Goal: Task Accomplishment & Management: Use online tool/utility

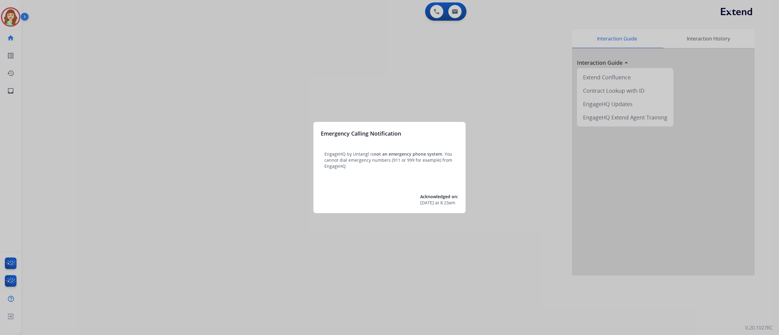
click at [208, 112] on div at bounding box center [389, 167] width 779 height 335
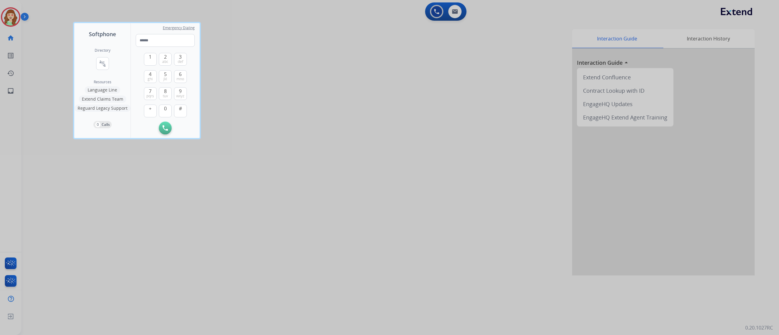
click at [317, 73] on div at bounding box center [389, 167] width 779 height 335
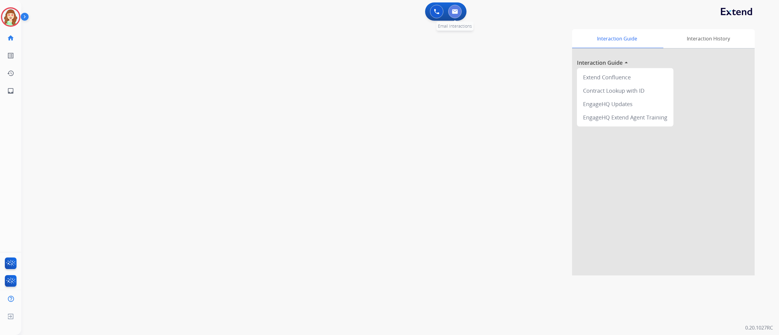
click at [451, 14] on button at bounding box center [454, 11] width 13 height 13
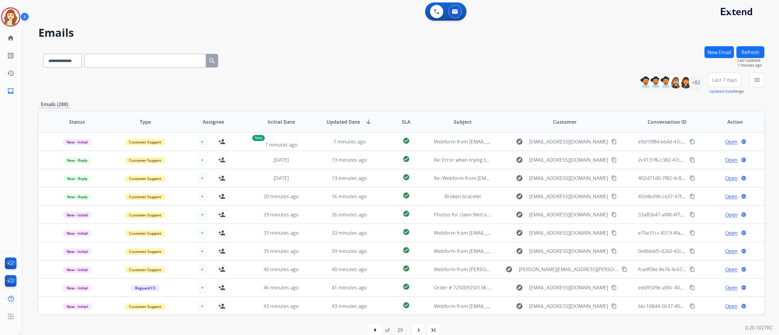
click at [532, 43] on div "**********" at bounding box center [392, 184] width 743 height 324
click at [757, 78] on mat-icon "menu" at bounding box center [757, 79] width 7 height 7
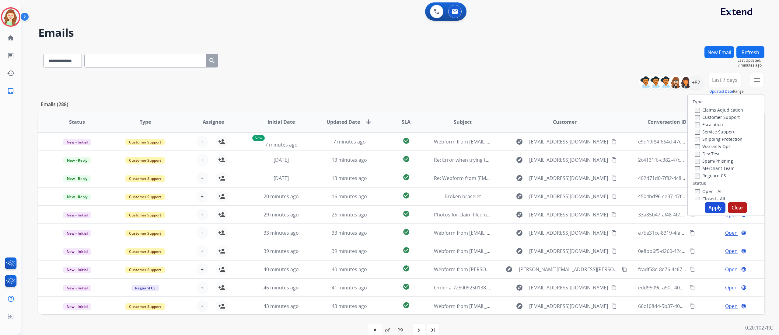
click at [697, 119] on label "Customer Support" at bounding box center [717, 117] width 45 height 6
click at [713, 204] on button "Apply" at bounding box center [715, 207] width 21 height 11
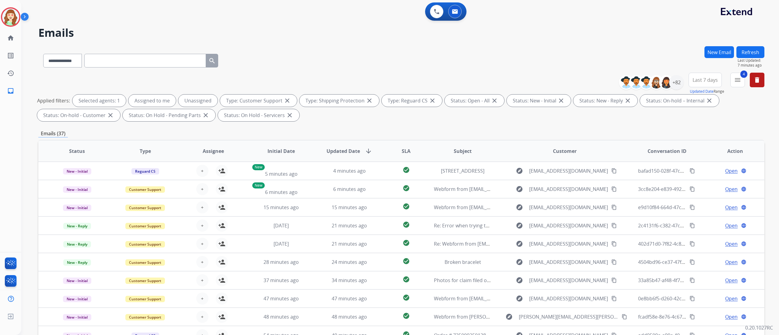
click at [704, 72] on div "**********" at bounding box center [401, 59] width 726 height 26
click at [702, 81] on span "Last 7 days" at bounding box center [705, 80] width 25 height 2
click at [698, 156] on div "Last 90 days" at bounding box center [703, 153] width 33 height 9
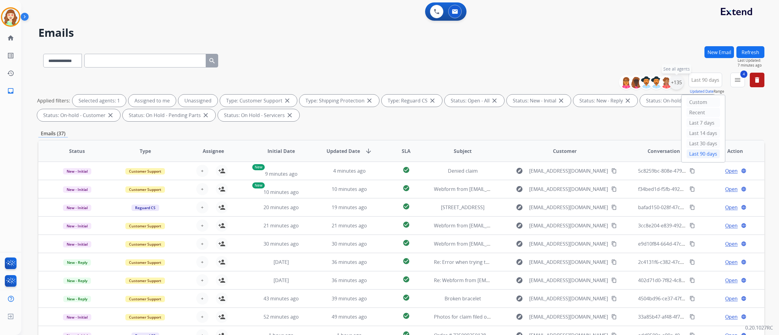
click at [676, 86] on div "+135" at bounding box center [676, 82] width 15 height 15
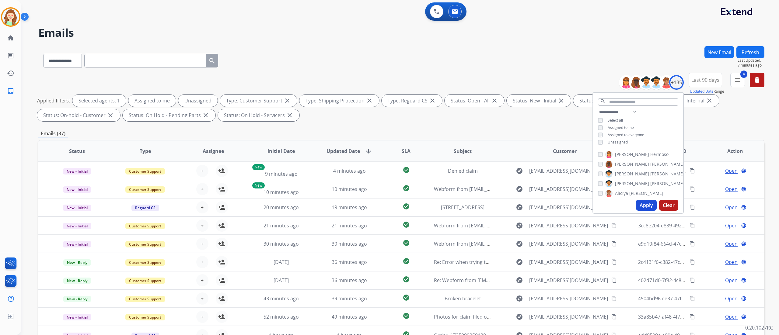
click at [642, 200] on button "Apply" at bounding box center [646, 205] width 21 height 11
click at [282, 28] on h2 "Emails" at bounding box center [401, 33] width 726 height 12
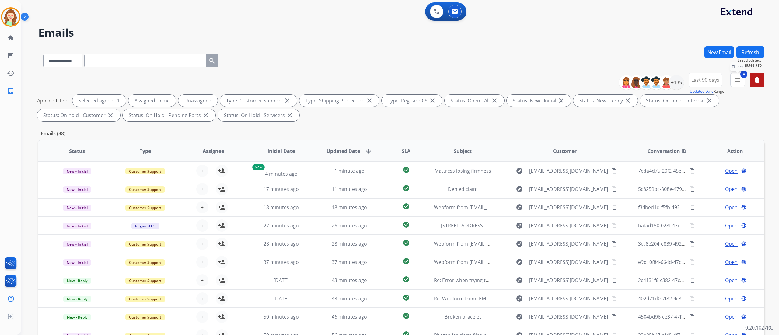
click at [737, 83] on mat-icon "menu" at bounding box center [737, 79] width 7 height 7
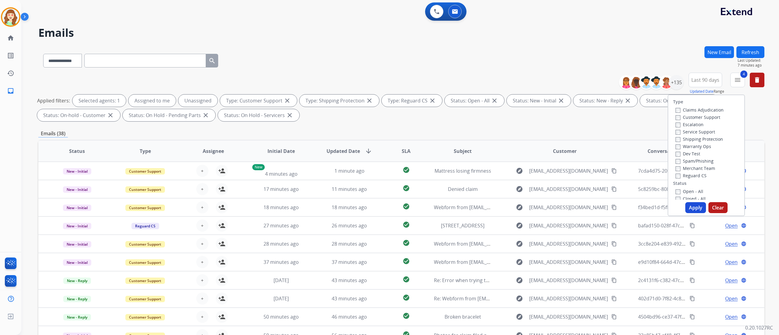
click at [687, 211] on button "Apply" at bounding box center [695, 207] width 21 height 11
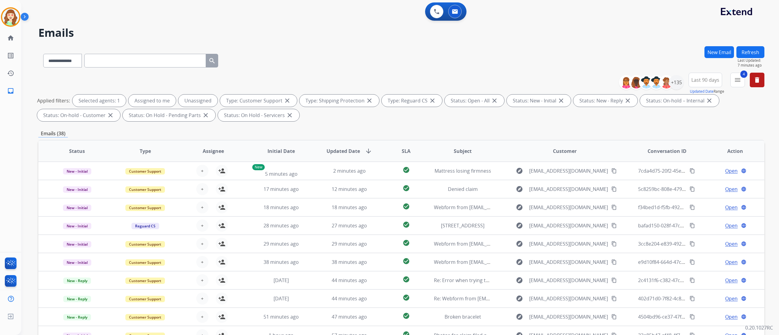
click at [402, 149] on span "SLA" at bounding box center [406, 151] width 9 height 7
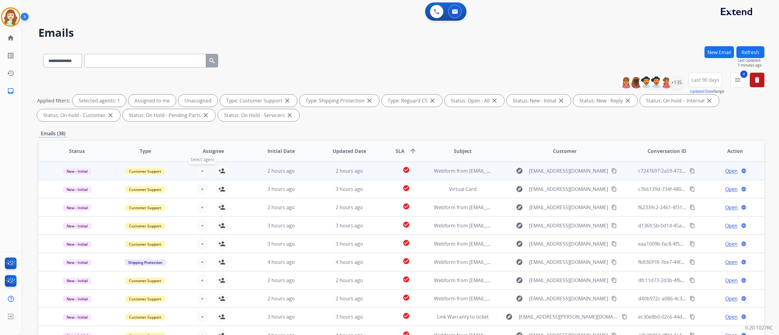
click at [197, 170] on button "+ Select agent" at bounding box center [202, 171] width 12 height 12
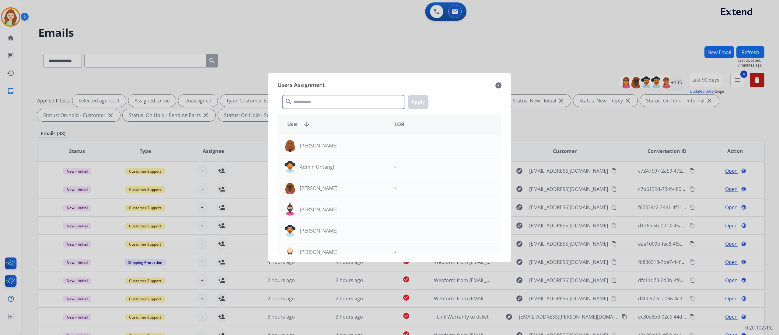
click at [307, 107] on input "text" at bounding box center [343, 102] width 122 height 14
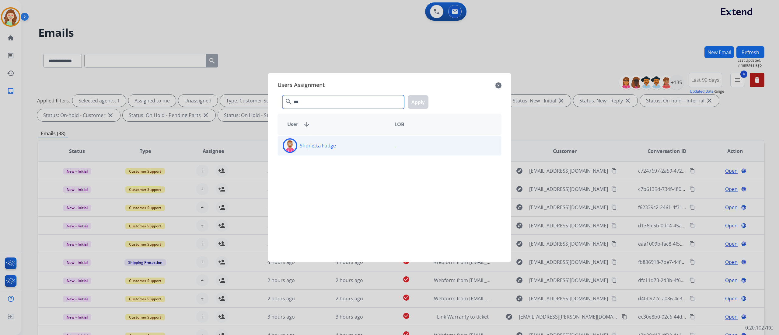
type input "***"
click at [354, 147] on div "Shqnetta Fudge" at bounding box center [334, 145] width 112 height 15
click at [417, 99] on button "Apply" at bounding box center [418, 102] width 21 height 14
click at [403, 143] on div "-" at bounding box center [446, 145] width 112 height 15
click at [326, 147] on p "Shqnetta Fudge" at bounding box center [318, 145] width 36 height 7
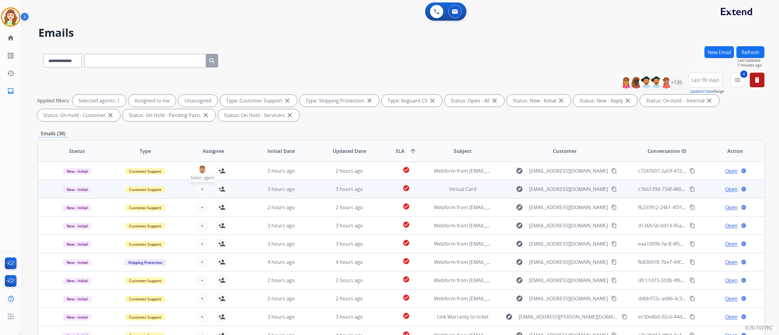
click at [201, 191] on span "+" at bounding box center [202, 189] width 3 height 7
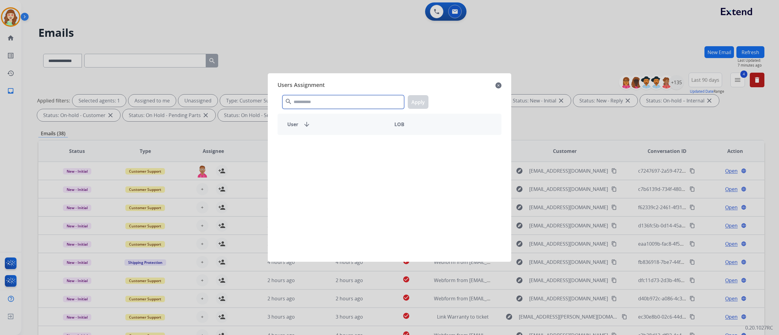
click at [340, 106] on input "text" at bounding box center [343, 102] width 122 height 14
type input "***"
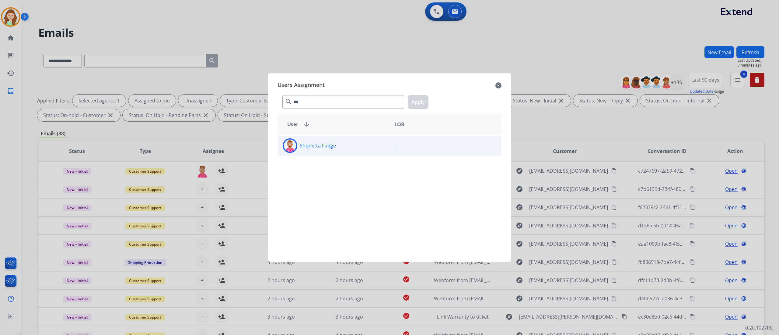
click at [364, 145] on div "Shqnetta Fudge" at bounding box center [334, 145] width 112 height 15
click at [416, 100] on button "Apply" at bounding box center [418, 102] width 21 height 14
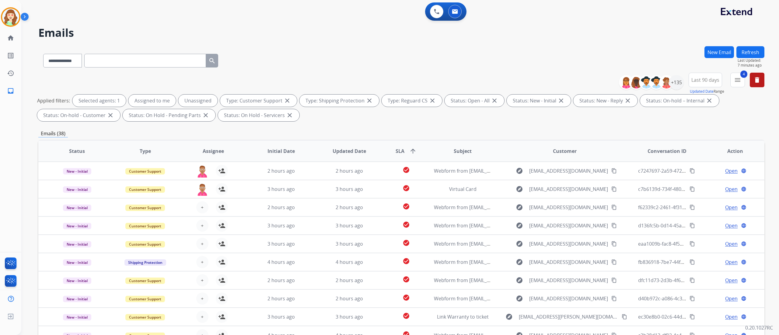
click at [204, 203] on button "+ Select agent" at bounding box center [202, 207] width 12 height 12
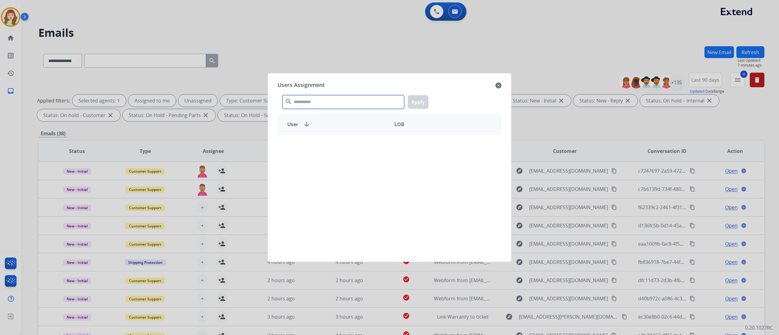
click at [342, 104] on input "text" at bounding box center [343, 102] width 122 height 14
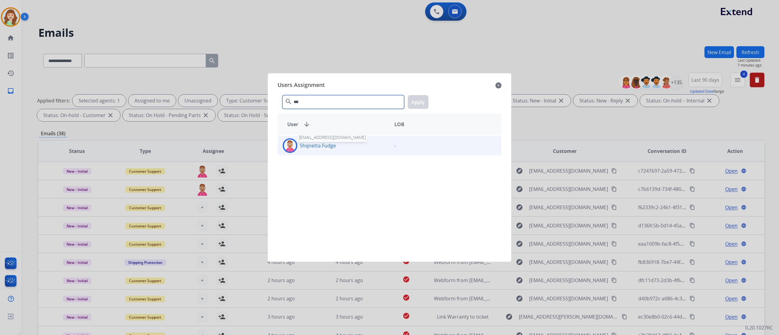
type input "***"
drag, startPoint x: 316, startPoint y: 142, endPoint x: 321, endPoint y: 142, distance: 4.9
click at [320, 142] on p "Shqnetta Fudge" at bounding box center [318, 145] width 36 height 7
click at [416, 102] on button "Apply" at bounding box center [418, 102] width 21 height 14
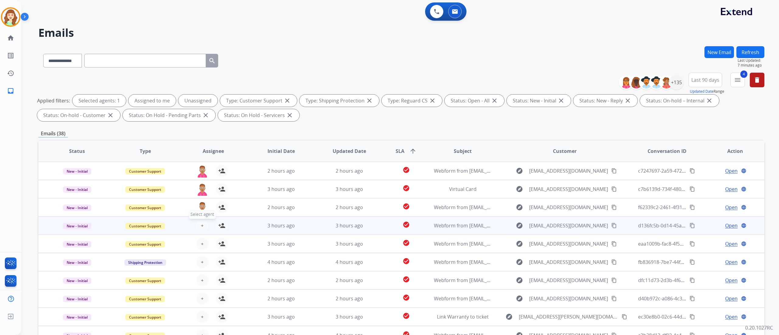
click at [201, 226] on span "+" at bounding box center [202, 225] width 3 height 7
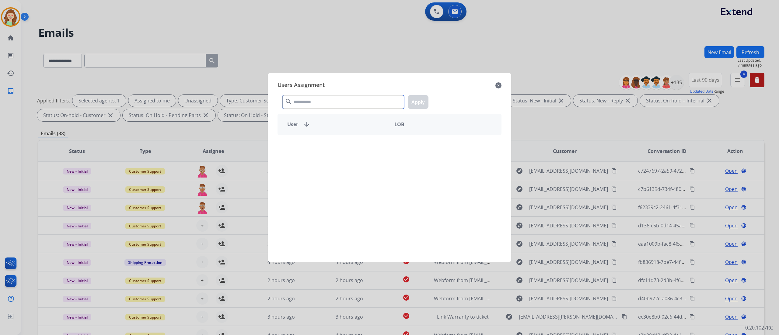
click at [351, 98] on input "text" at bounding box center [343, 102] width 122 height 14
type input "***"
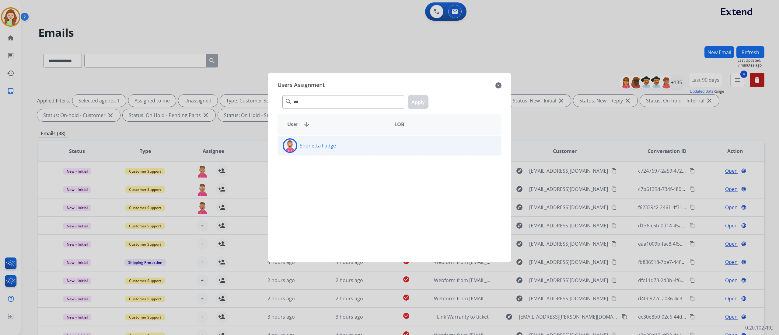
click at [357, 152] on div "Shqnetta Fudge" at bounding box center [334, 145] width 112 height 15
click at [414, 100] on button "Apply" at bounding box center [418, 102] width 21 height 14
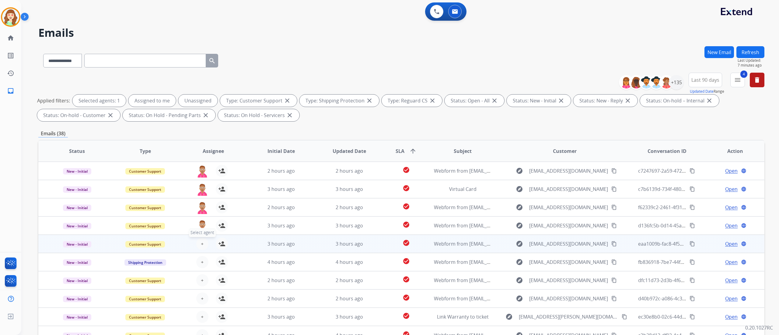
click at [202, 239] on button "+ Select agent" at bounding box center [202, 244] width 12 height 12
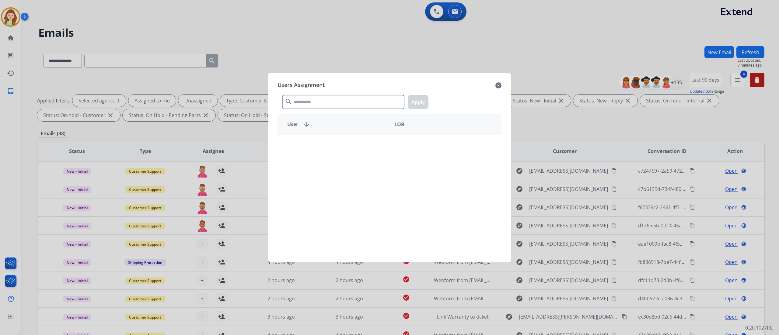
click at [344, 107] on input "text" at bounding box center [343, 102] width 122 height 14
type input "***"
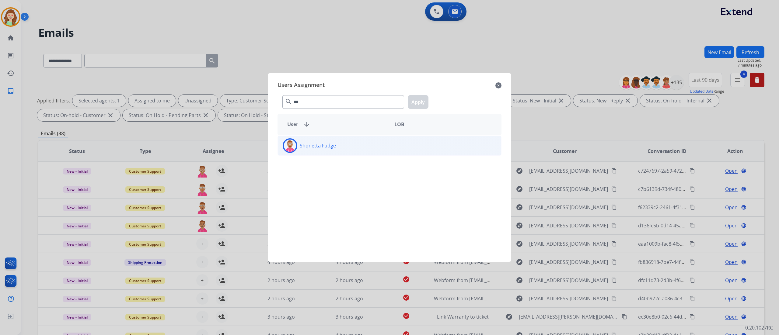
click at [351, 147] on div "Shqnetta Fudge" at bounding box center [334, 145] width 112 height 15
click at [416, 105] on button "Apply" at bounding box center [418, 102] width 21 height 14
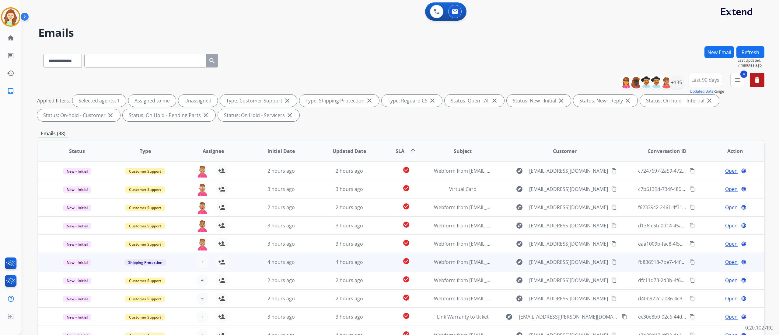
drag, startPoint x: 200, startPoint y: 258, endPoint x: 213, endPoint y: 259, distance: 13.4
click at [213, 259] on div "+ Select agent person_add Assign to Me" at bounding box center [208, 262] width 39 height 12
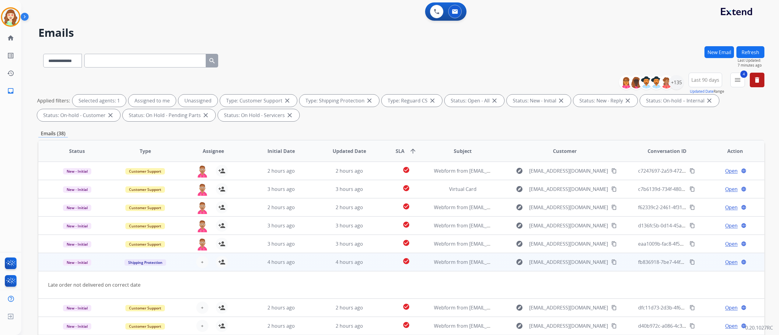
scroll to position [27, 0]
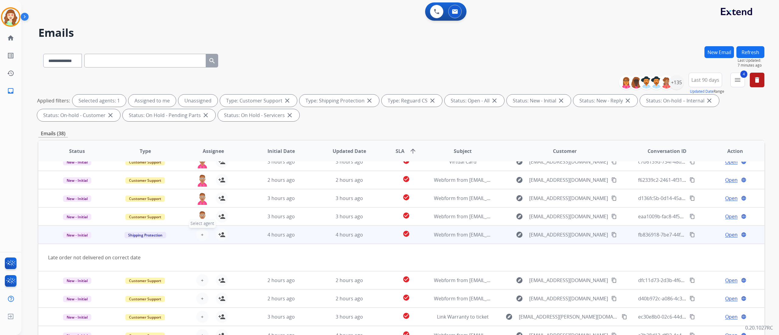
click at [201, 233] on span "+" at bounding box center [202, 234] width 3 height 7
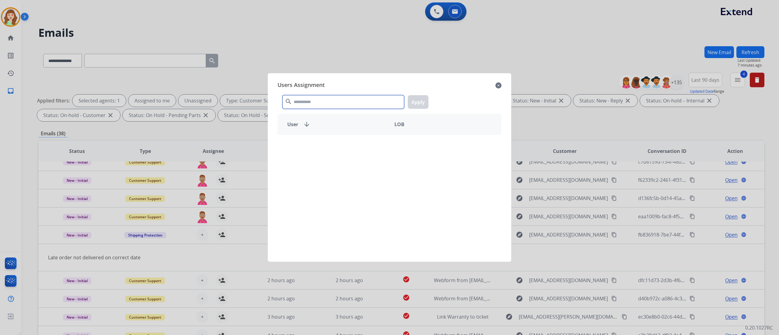
click at [317, 107] on input "text" at bounding box center [343, 102] width 122 height 14
type input "***"
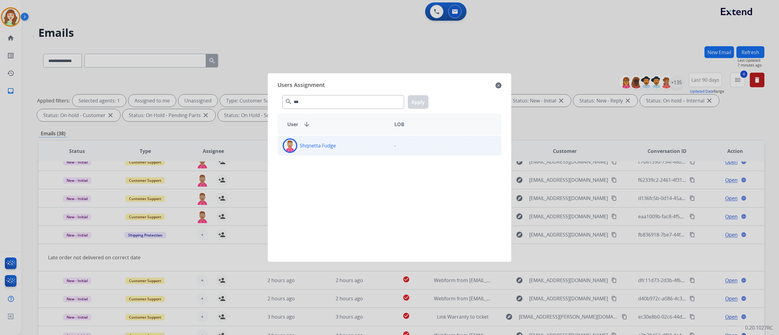
click at [336, 145] on div "Shqnetta Fudge" at bounding box center [334, 145] width 112 height 15
click at [420, 101] on button "Apply" at bounding box center [418, 102] width 21 height 14
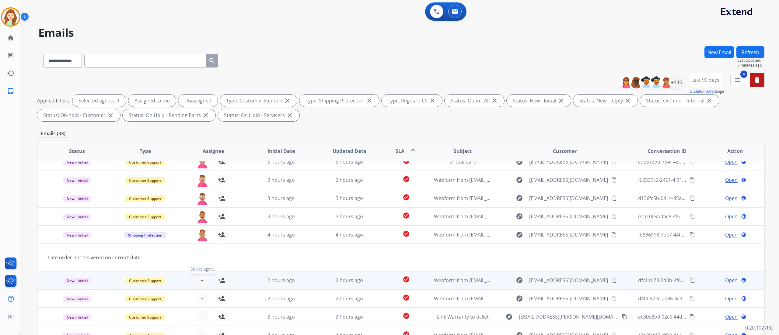
click at [201, 277] on span "+" at bounding box center [202, 280] width 3 height 7
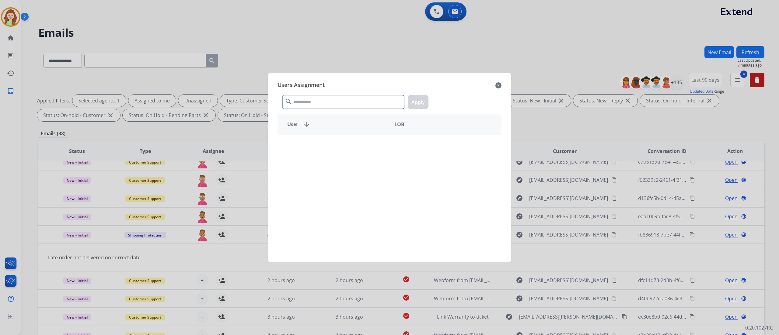
click at [340, 100] on input "text" at bounding box center [343, 102] width 122 height 14
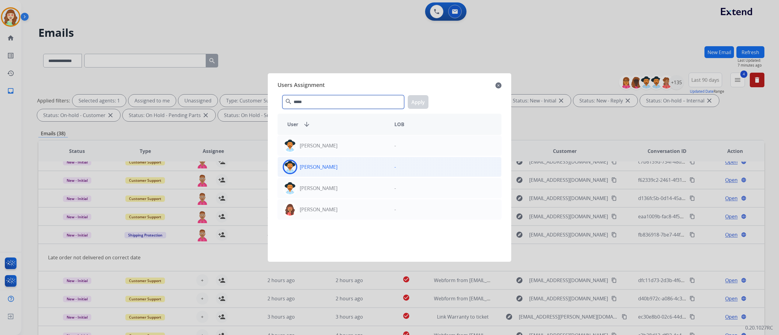
type input "*****"
click at [342, 164] on div "[PERSON_NAME]" at bounding box center [334, 167] width 112 height 15
click at [414, 100] on button "Apply" at bounding box center [418, 102] width 21 height 14
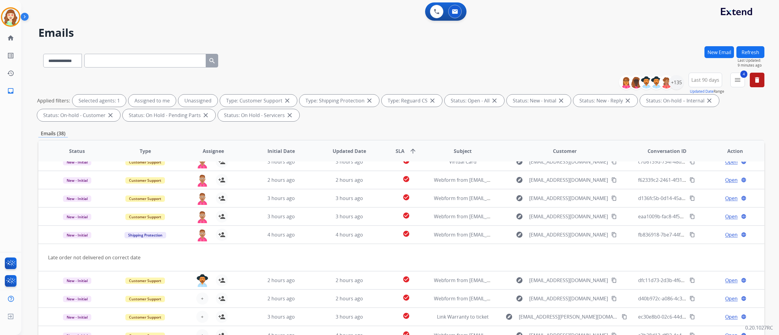
click at [766, 117] on div "**********" at bounding box center [400, 167] width 758 height 335
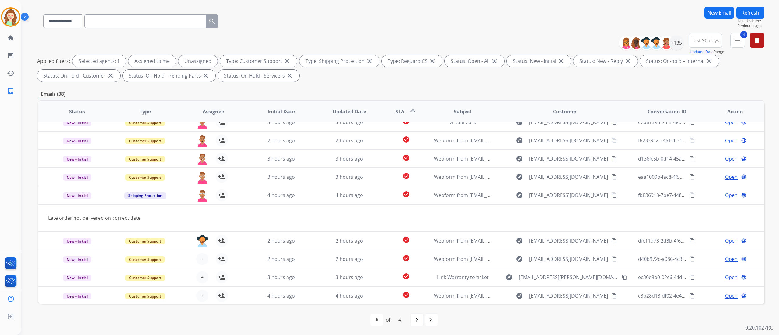
scroll to position [40, 0]
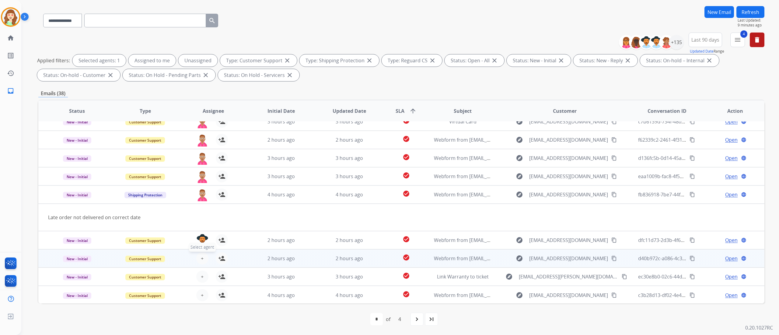
click at [201, 258] on span "+" at bounding box center [202, 258] width 3 height 7
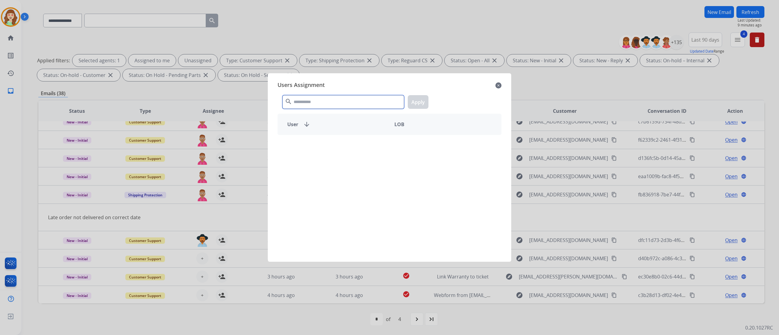
click at [346, 104] on input "text" at bounding box center [343, 102] width 122 height 14
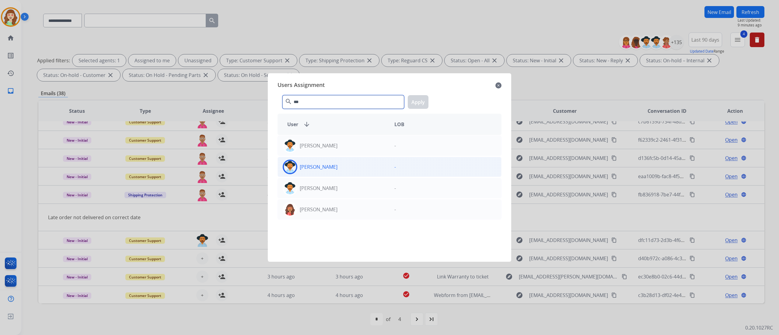
type input "***"
click at [351, 164] on div "[PERSON_NAME]" at bounding box center [334, 167] width 112 height 15
click at [424, 92] on div "*** search Apply" at bounding box center [390, 100] width 224 height 21
click at [413, 103] on button "Apply" at bounding box center [418, 102] width 21 height 14
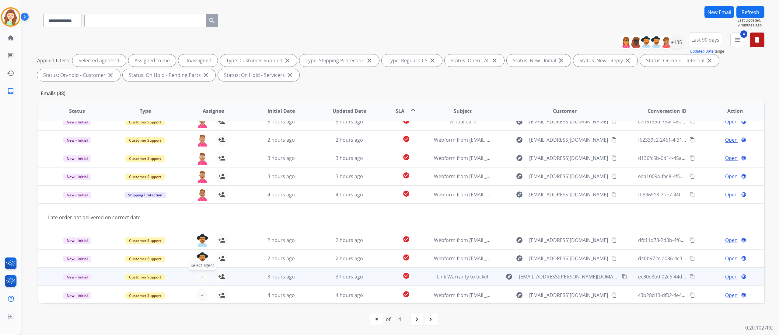
click at [201, 275] on span "+" at bounding box center [202, 276] width 3 height 7
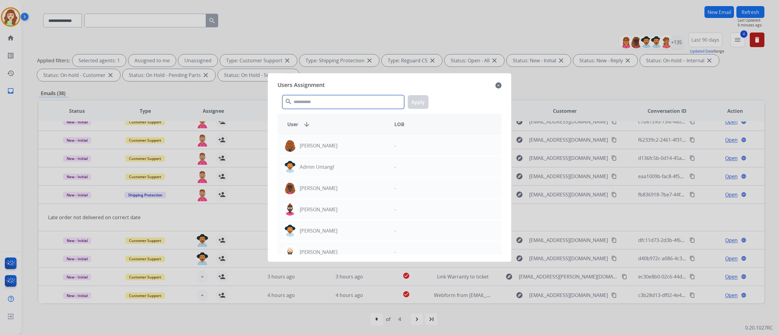
click at [302, 98] on input "text" at bounding box center [343, 102] width 122 height 14
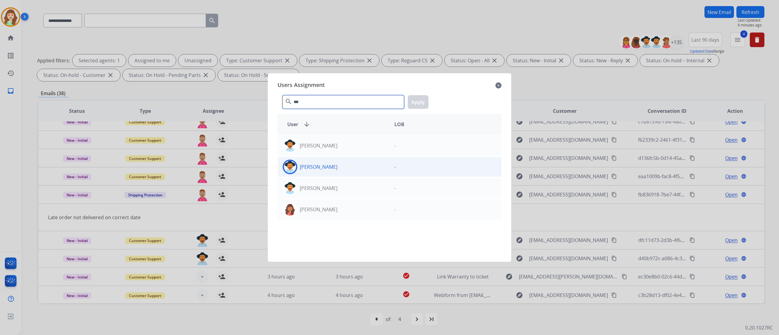
type input "***"
click at [334, 164] on div "[PERSON_NAME]" at bounding box center [334, 167] width 112 height 15
click at [412, 104] on button "Apply" at bounding box center [418, 102] width 21 height 14
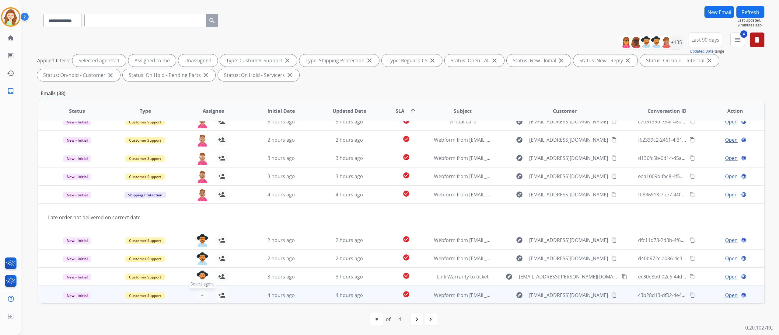
click at [201, 293] on span "+" at bounding box center [202, 295] width 3 height 7
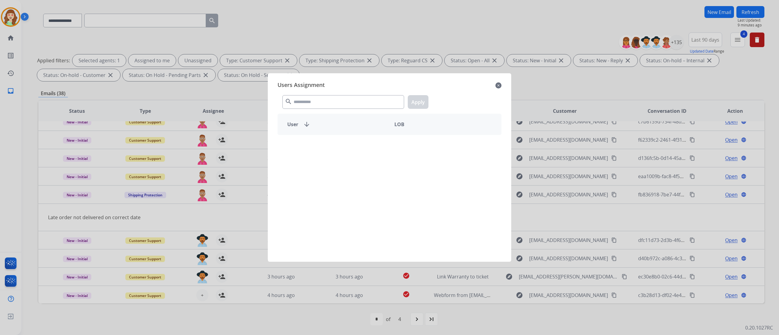
click at [362, 112] on div "Users Assignment close search Apply User arrow_downward LOB" at bounding box center [390, 167] width 234 height 179
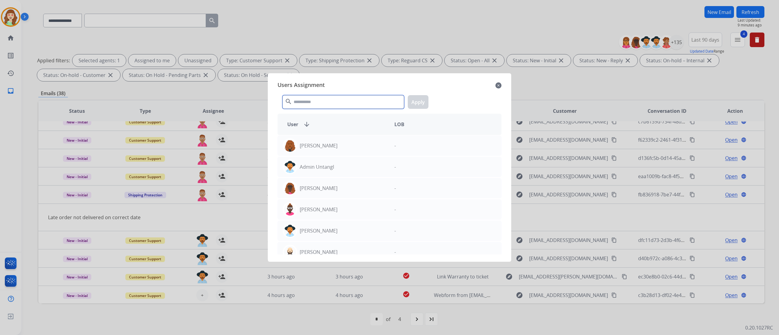
click at [357, 103] on input "text" at bounding box center [343, 102] width 122 height 14
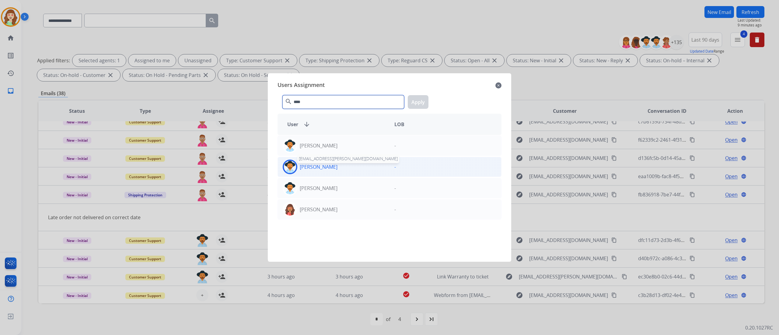
type input "****"
click at [323, 173] on div "[PERSON_NAME]" at bounding box center [334, 167] width 112 height 15
click at [418, 98] on button "Apply" at bounding box center [418, 102] width 21 height 14
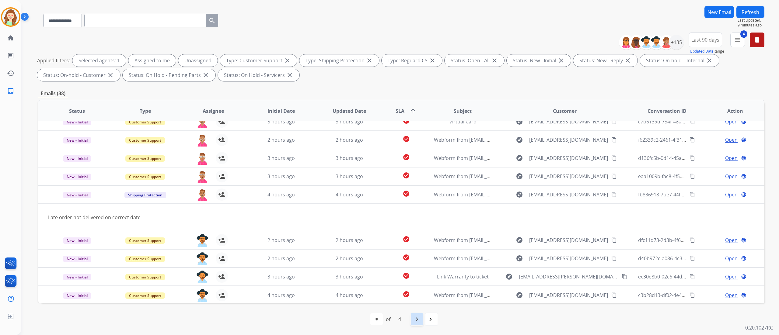
click at [412, 319] on div "navigate_next" at bounding box center [416, 319] width 13 height 13
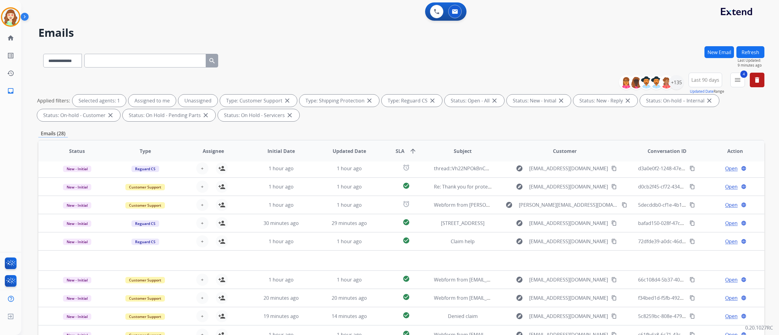
scroll to position [20, 0]
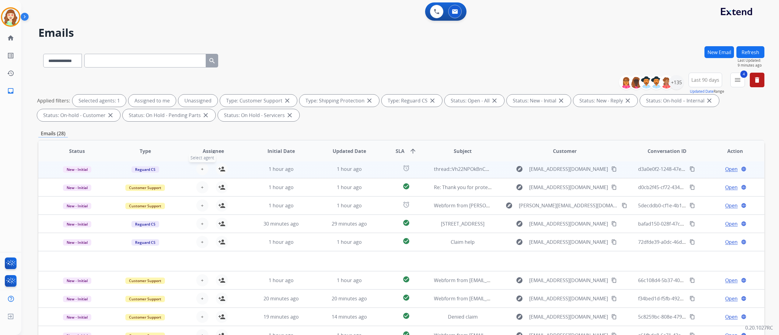
click at [203, 166] on button "+ Select agent" at bounding box center [202, 169] width 12 height 12
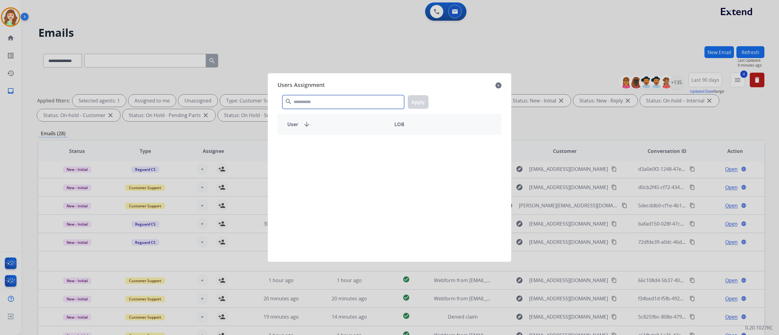
click at [340, 101] on input "text" at bounding box center [343, 102] width 122 height 14
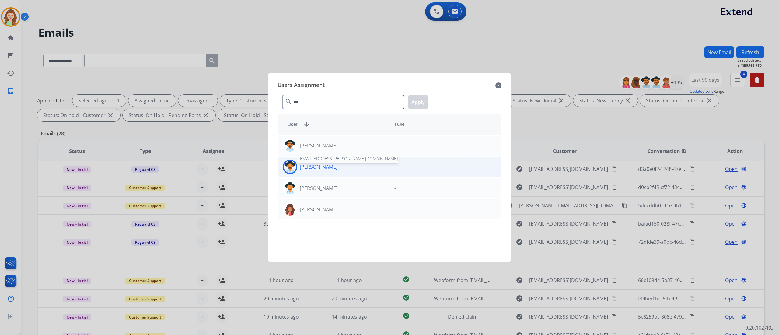
type input "***"
click at [322, 169] on p "[PERSON_NAME]" at bounding box center [319, 166] width 38 height 7
click at [423, 100] on button "Apply" at bounding box center [418, 102] width 21 height 14
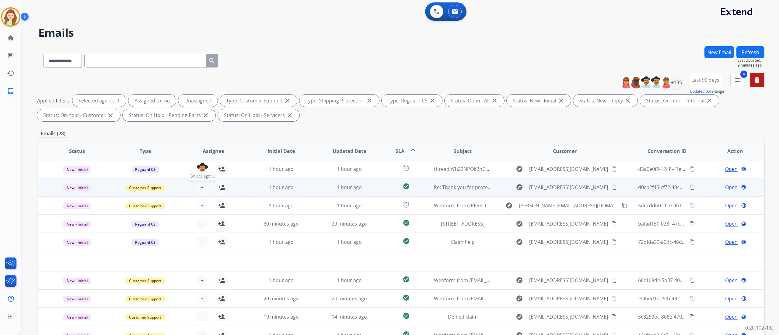
click at [197, 187] on button "+ Select agent" at bounding box center [202, 187] width 12 height 12
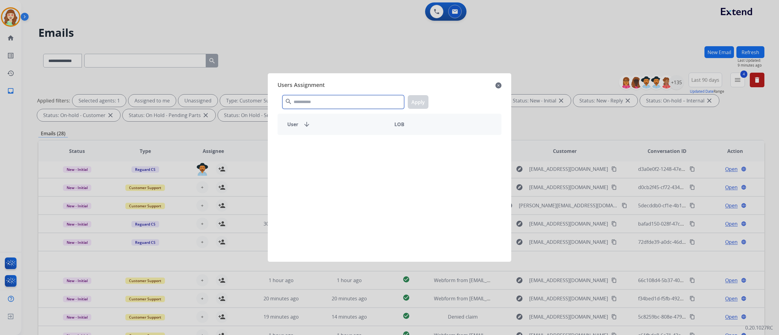
click at [327, 105] on input "text" at bounding box center [343, 102] width 122 height 14
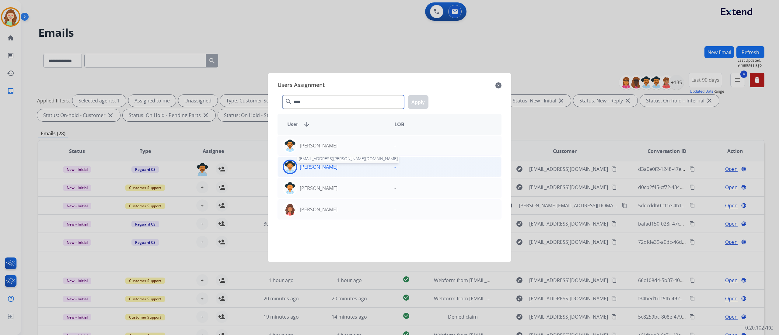
type input "****"
click at [328, 167] on p "[PERSON_NAME]" at bounding box center [319, 166] width 38 height 7
click at [423, 100] on button "Apply" at bounding box center [418, 102] width 21 height 14
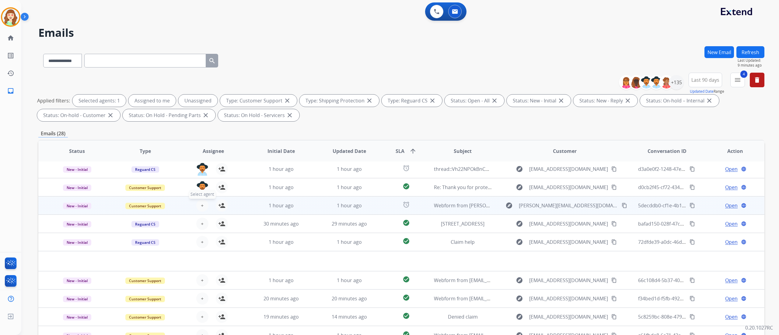
click at [201, 209] on span "+" at bounding box center [202, 205] width 3 height 7
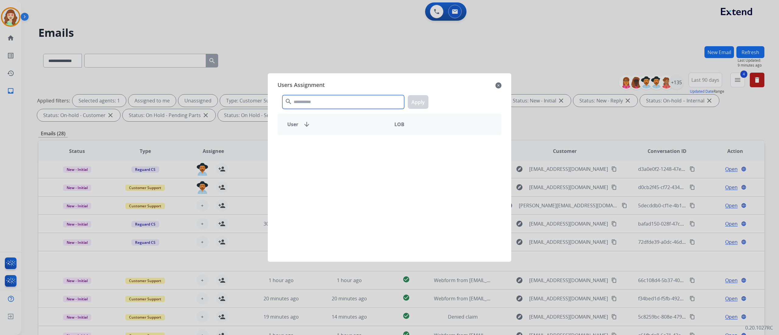
click at [323, 106] on input "text" at bounding box center [343, 102] width 122 height 14
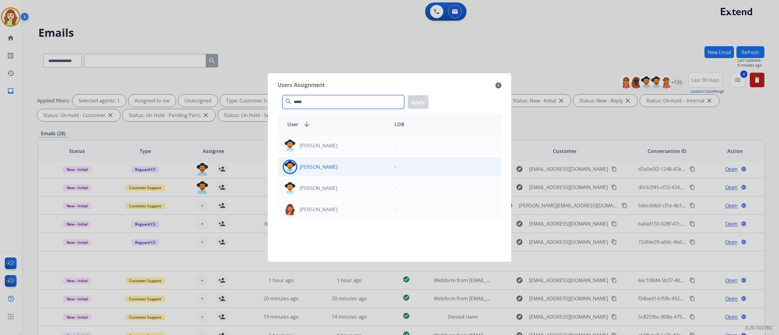
type input "*****"
click at [332, 164] on div "[PERSON_NAME]" at bounding box center [334, 167] width 112 height 15
click at [415, 97] on button "Apply" at bounding box center [418, 102] width 21 height 14
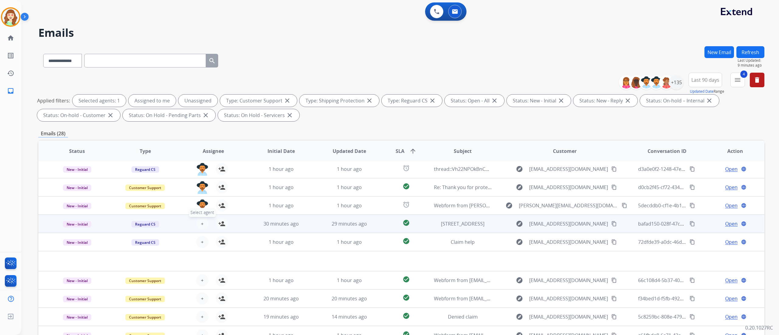
click at [200, 216] on span "Select agent" at bounding box center [202, 212] width 27 height 9
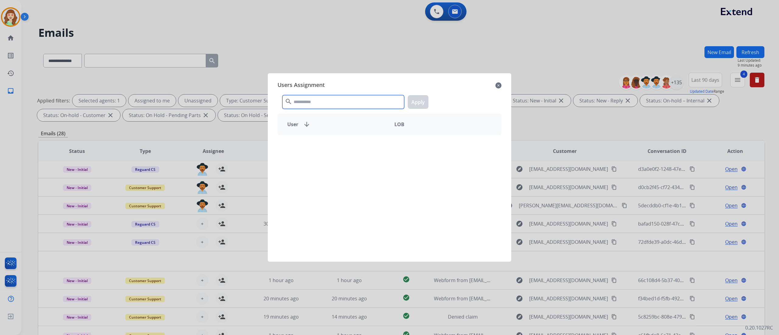
click at [307, 106] on input "text" at bounding box center [343, 102] width 122 height 14
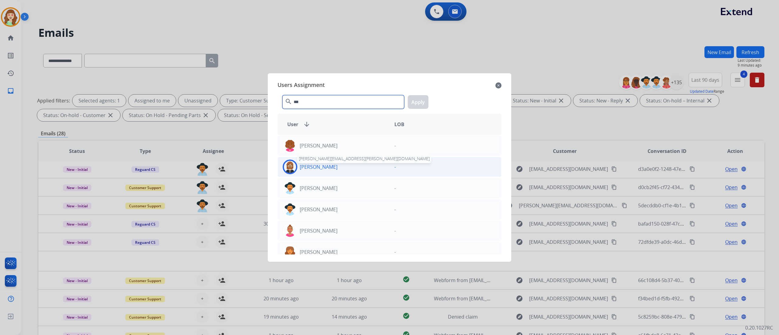
type input "***"
click at [322, 166] on p "[PERSON_NAME]" at bounding box center [319, 166] width 38 height 7
click at [416, 107] on button "Apply" at bounding box center [418, 102] width 21 height 14
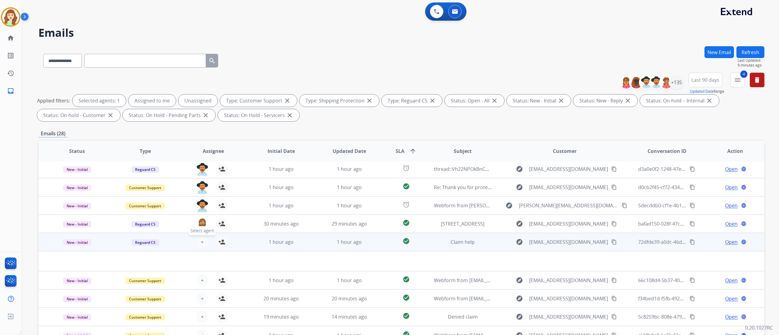
click at [202, 240] on span "+" at bounding box center [202, 242] width 3 height 7
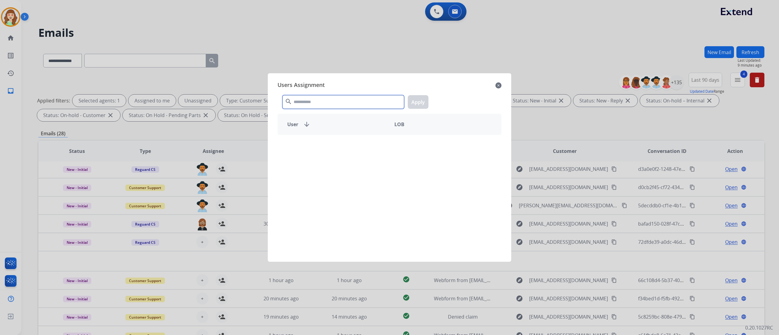
click at [313, 102] on input "text" at bounding box center [343, 102] width 122 height 14
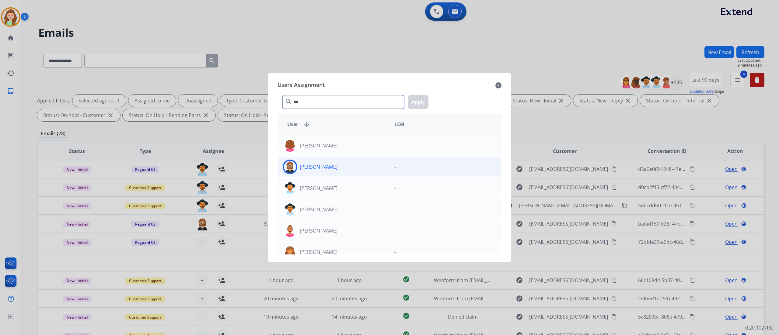
type input "***"
click at [345, 162] on div "[PERSON_NAME]" at bounding box center [334, 167] width 112 height 15
click at [414, 104] on button "Apply" at bounding box center [418, 102] width 21 height 14
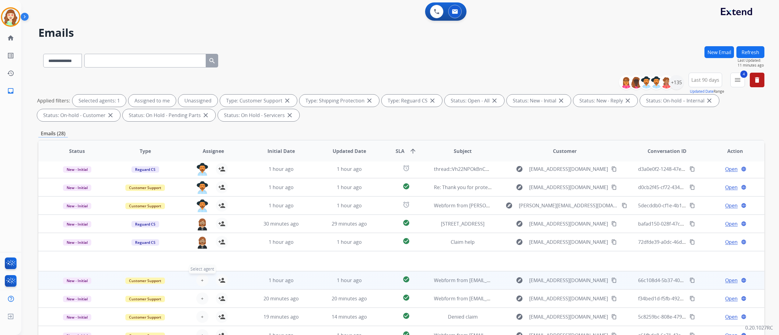
click at [201, 276] on button "+ Select agent" at bounding box center [202, 281] width 12 height 12
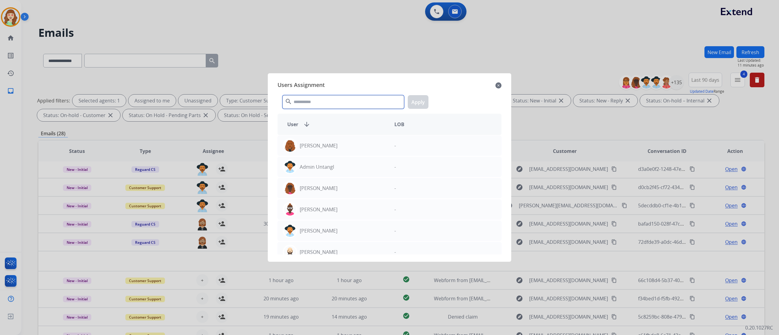
click at [337, 105] on input "text" at bounding box center [343, 102] width 122 height 14
click at [337, 105] on input "*" at bounding box center [343, 102] width 122 height 14
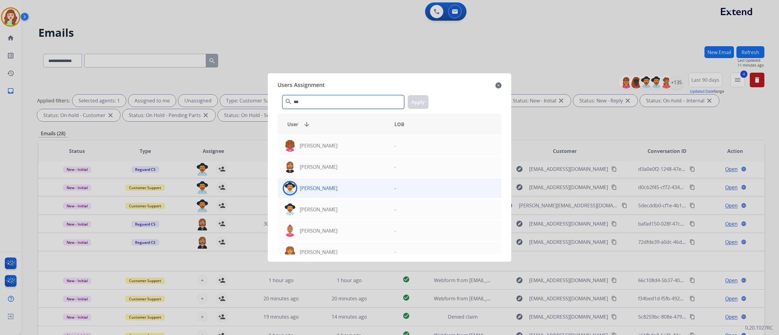
type input "***"
click at [345, 190] on div "[PERSON_NAME]" at bounding box center [334, 188] width 112 height 15
click at [422, 104] on button "Apply" at bounding box center [418, 102] width 21 height 14
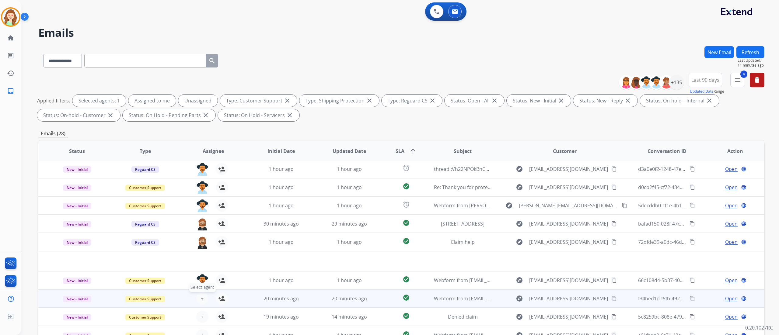
click at [201, 298] on span "+" at bounding box center [202, 298] width 3 height 7
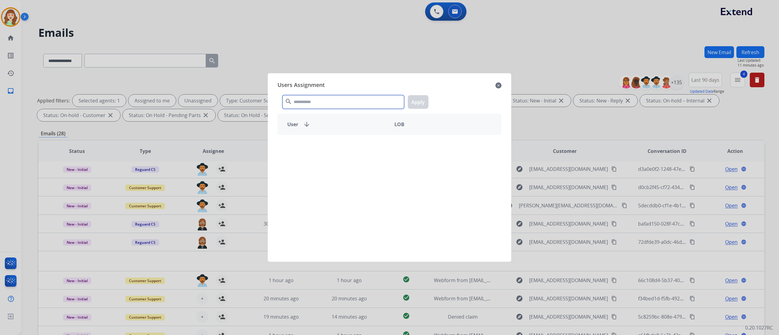
click at [313, 98] on input "text" at bounding box center [343, 102] width 122 height 14
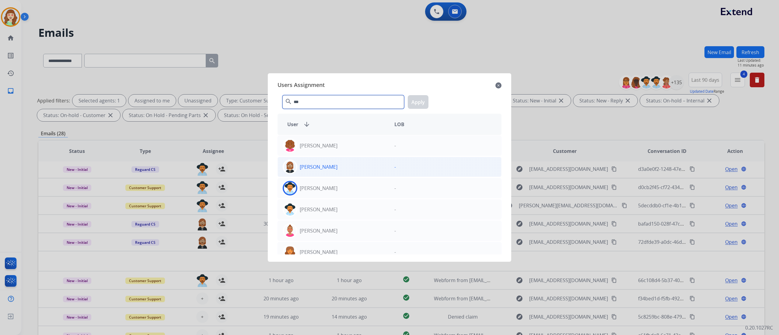
type input "***"
click at [328, 168] on div "[PERSON_NAME]" at bounding box center [334, 167] width 112 height 15
click at [420, 99] on button "Apply" at bounding box center [418, 102] width 21 height 14
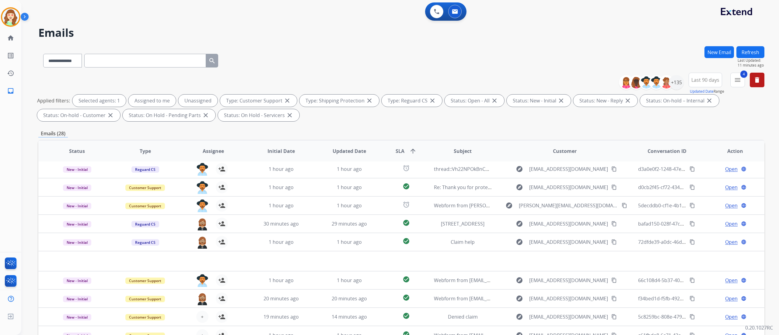
click at [779, 160] on div "**********" at bounding box center [400, 167] width 758 height 335
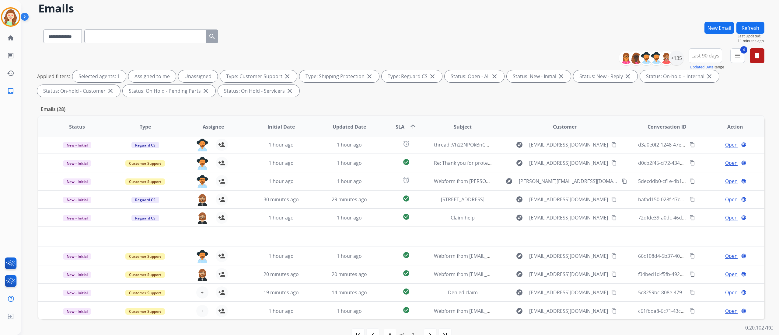
scroll to position [40, 0]
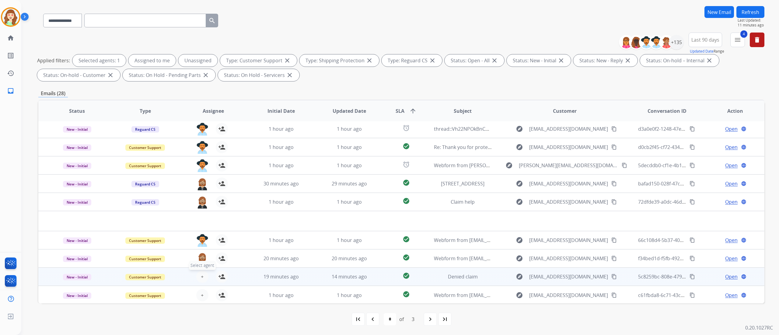
click at [202, 276] on span "+" at bounding box center [202, 276] width 3 height 7
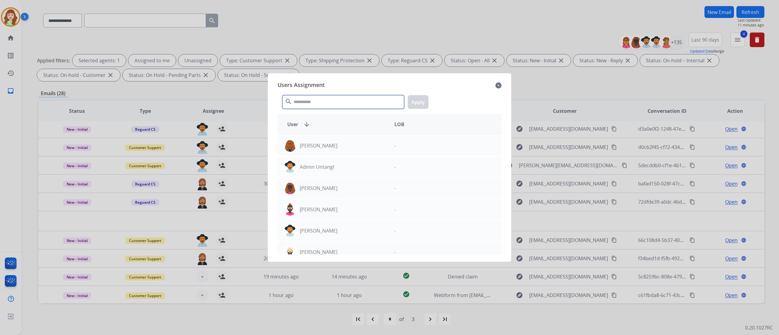
click at [338, 96] on input "text" at bounding box center [343, 102] width 122 height 14
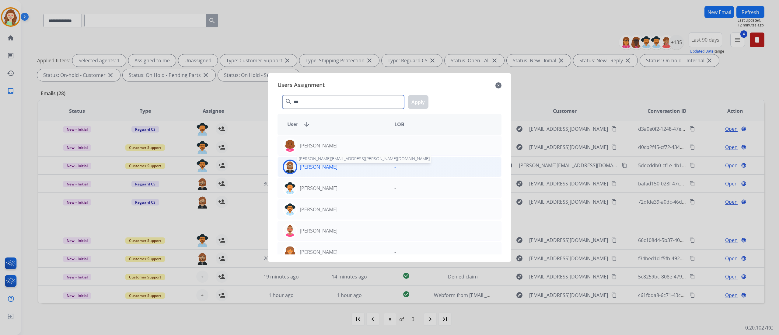
type input "***"
click at [313, 167] on p "[PERSON_NAME]" at bounding box center [319, 166] width 38 height 7
click at [416, 103] on button "Apply" at bounding box center [418, 102] width 21 height 14
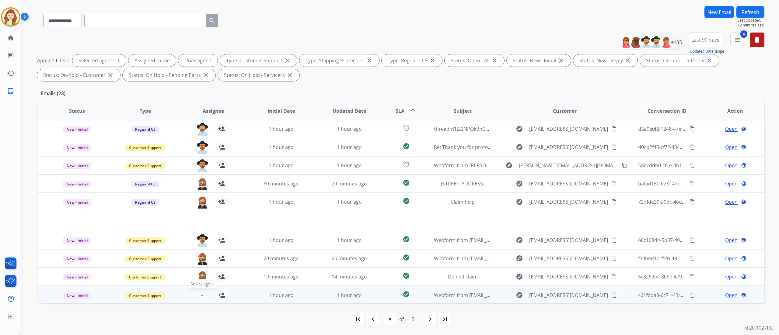
click at [202, 296] on span "+" at bounding box center [202, 295] width 3 height 7
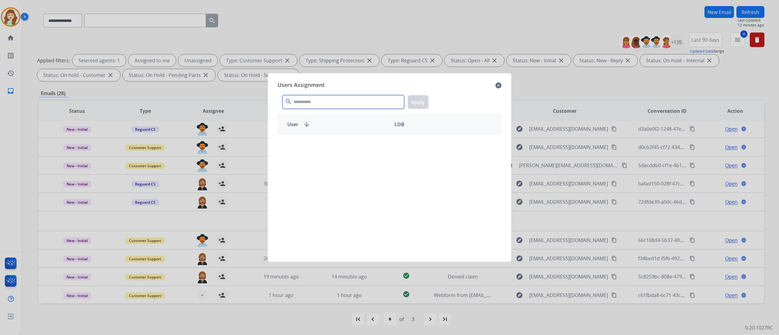
click at [346, 99] on input "text" at bounding box center [343, 102] width 122 height 14
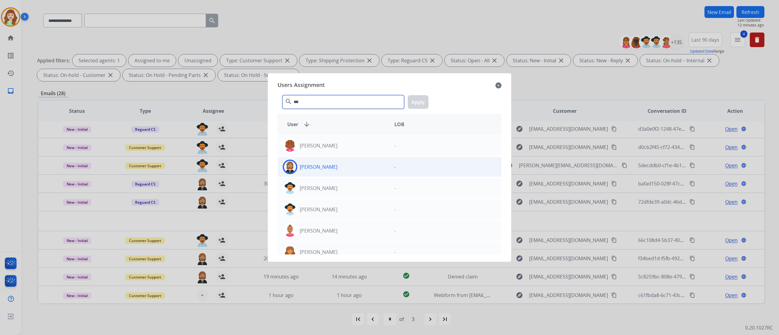
type input "***"
click at [338, 166] on div "[PERSON_NAME]" at bounding box center [334, 167] width 112 height 15
click at [418, 100] on button "Apply" at bounding box center [418, 102] width 21 height 14
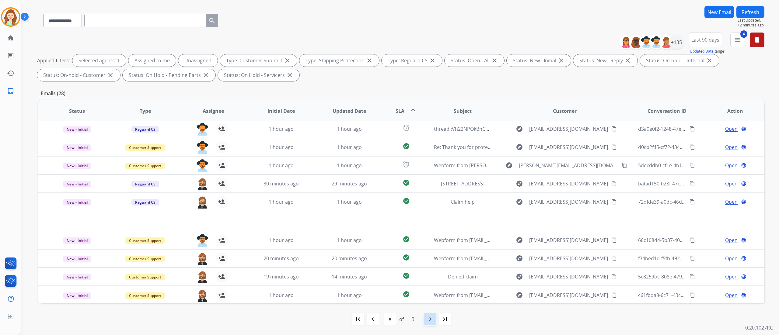
click at [430, 322] on mat-icon "navigate_next" at bounding box center [430, 319] width 7 height 7
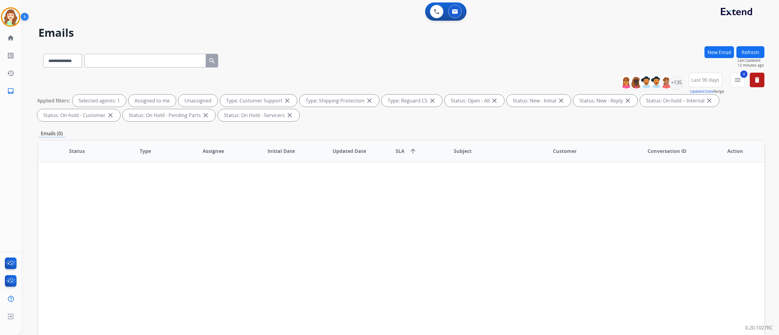
scroll to position [0, 0]
click at [673, 83] on div "+135" at bounding box center [676, 82] width 15 height 15
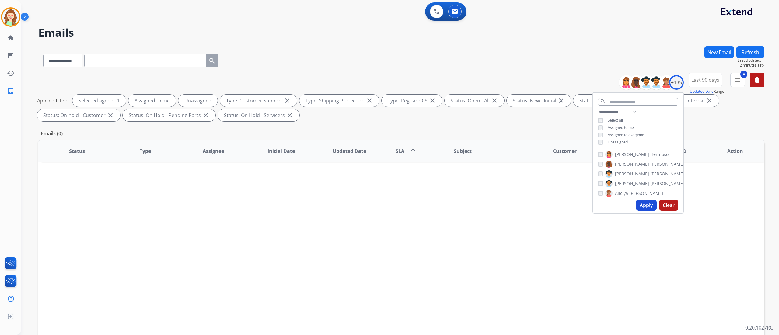
click at [639, 205] on button "Apply" at bounding box center [646, 205] width 21 height 11
select select "*"
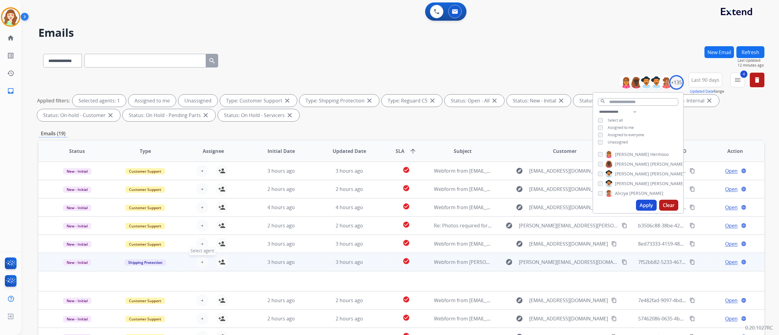
click at [201, 261] on span "+" at bounding box center [202, 262] width 3 height 7
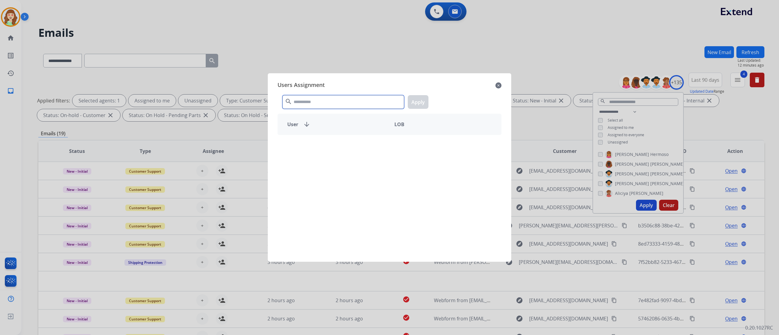
click at [312, 106] on input "text" at bounding box center [343, 102] width 122 height 14
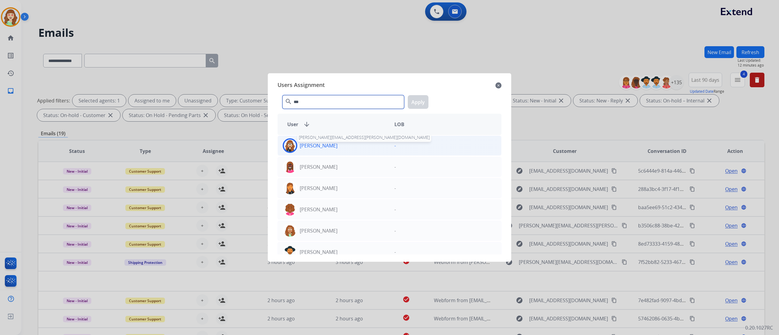
type input "***"
click at [333, 145] on p "[PERSON_NAME]" at bounding box center [319, 145] width 38 height 7
click at [423, 101] on button "Apply" at bounding box center [418, 102] width 21 height 14
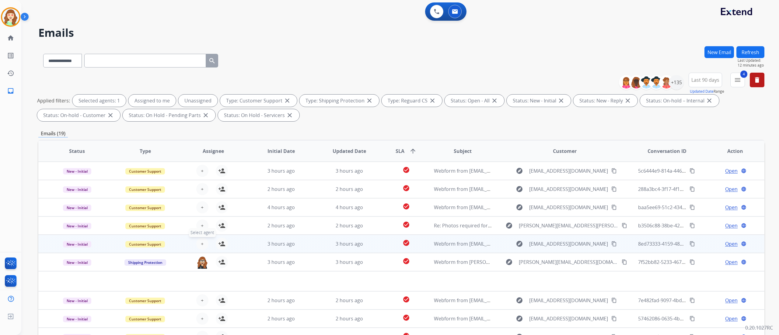
click at [199, 242] on button "+ Select agent" at bounding box center [202, 244] width 12 height 12
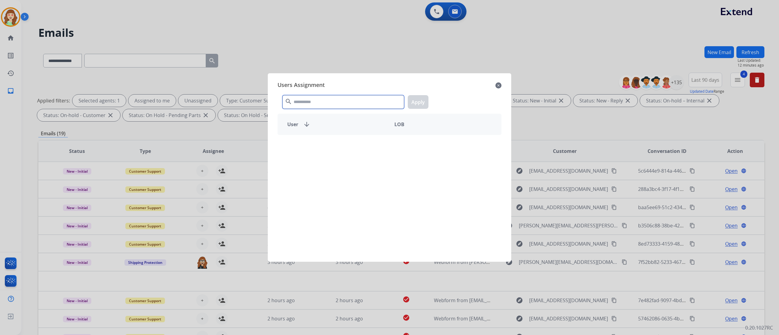
click at [338, 99] on input "text" at bounding box center [343, 102] width 122 height 14
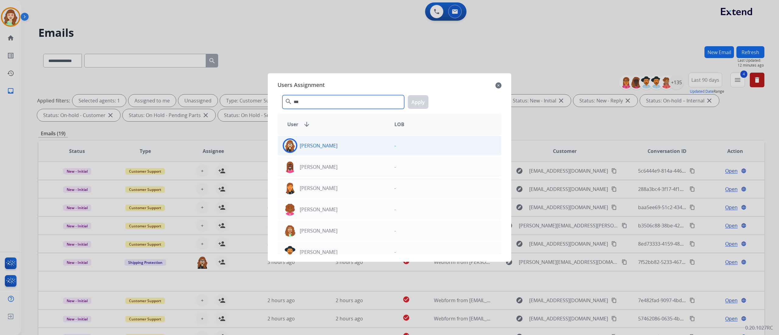
type input "***"
click at [366, 141] on div "[PERSON_NAME]" at bounding box center [334, 145] width 112 height 15
click at [420, 100] on button "Apply" at bounding box center [418, 102] width 21 height 14
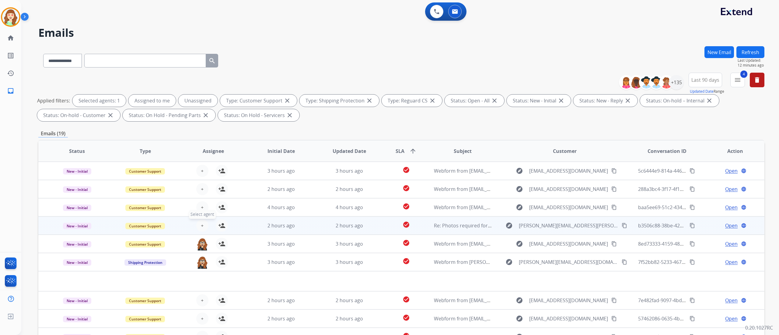
click at [203, 223] on button "+ Select agent" at bounding box center [202, 226] width 12 height 12
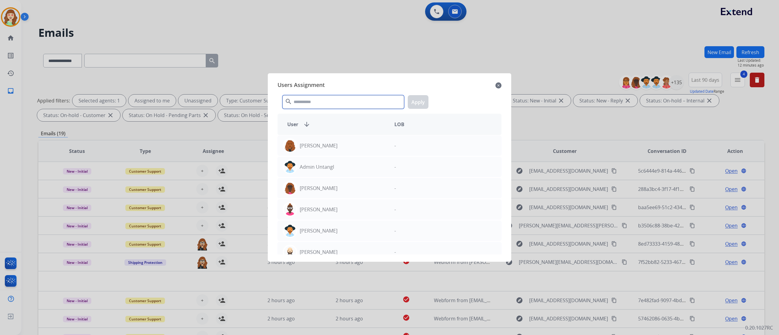
click at [354, 103] on input "text" at bounding box center [343, 102] width 122 height 14
type input "***"
click at [363, 140] on div "[PERSON_NAME]" at bounding box center [334, 145] width 112 height 15
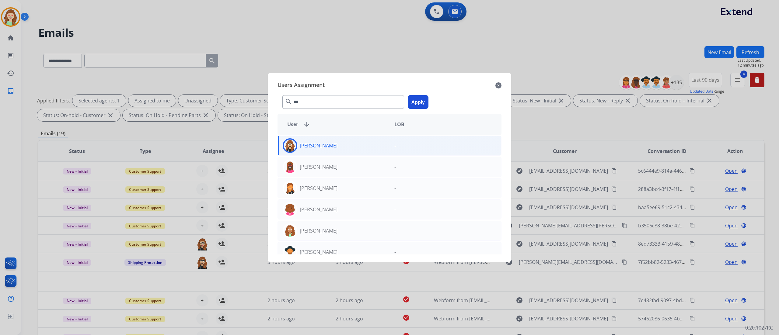
click at [418, 104] on button "Apply" at bounding box center [418, 102] width 21 height 14
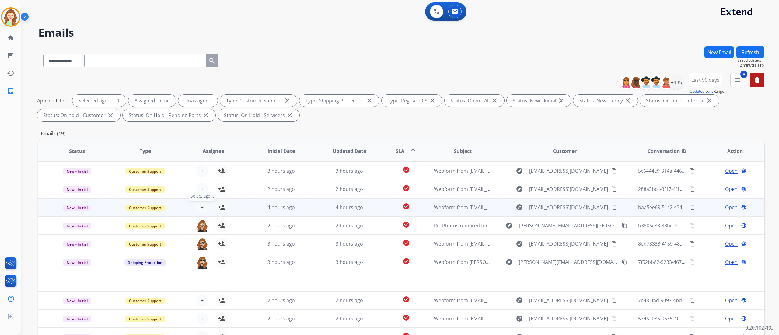
click at [203, 205] on button "+ Select agent" at bounding box center [202, 207] width 12 height 12
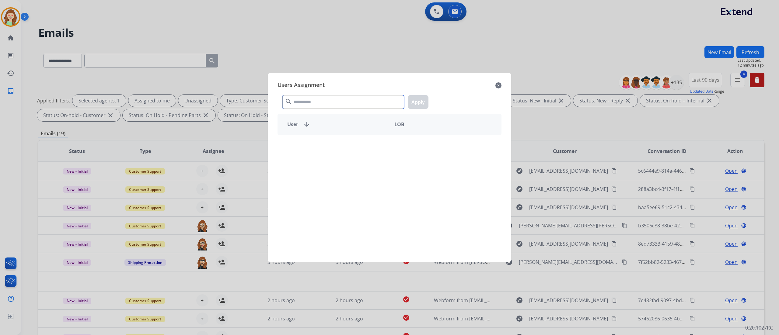
click at [316, 96] on input "text" at bounding box center [343, 102] width 122 height 14
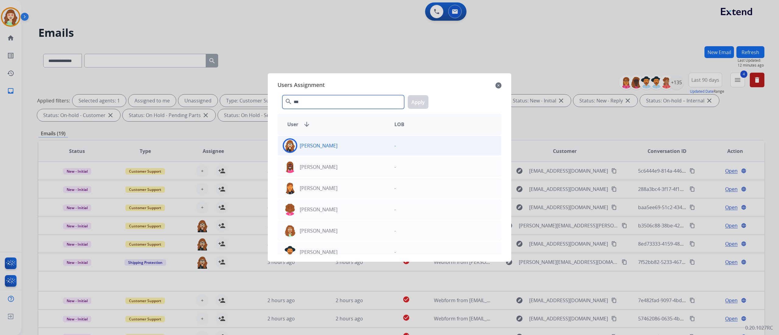
type input "***"
click at [365, 144] on div "[PERSON_NAME]" at bounding box center [334, 145] width 112 height 15
click at [419, 102] on button "Apply" at bounding box center [418, 102] width 21 height 14
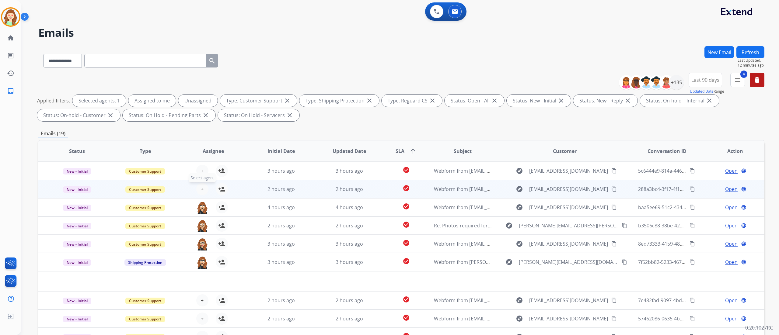
click at [203, 186] on button "+ Select agent" at bounding box center [202, 189] width 12 height 12
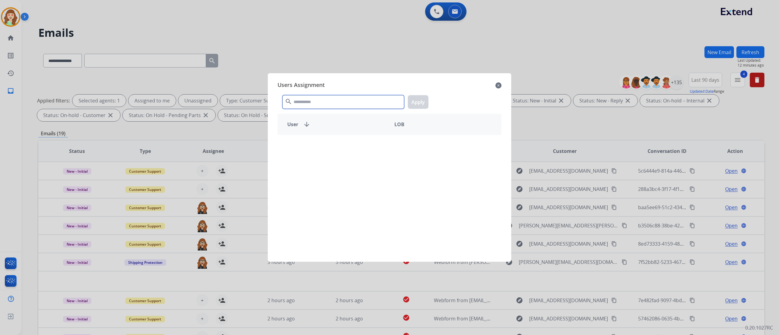
click at [349, 101] on input "text" at bounding box center [343, 102] width 122 height 14
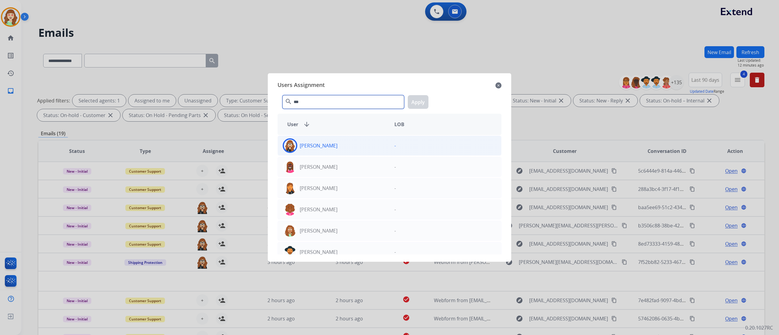
type input "***"
click at [364, 143] on div "[PERSON_NAME]" at bounding box center [334, 145] width 112 height 15
click at [416, 99] on button "Apply" at bounding box center [418, 102] width 21 height 14
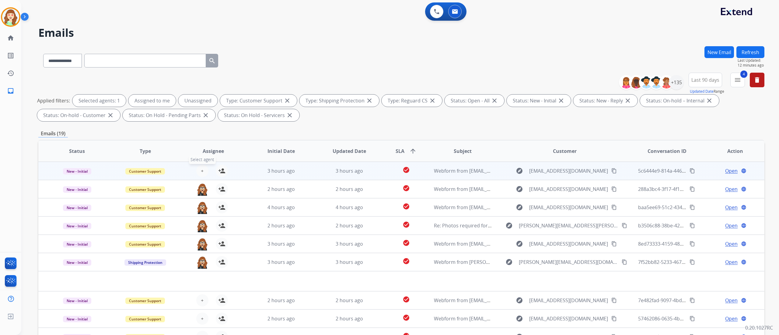
click at [205, 173] on button "+ Select agent" at bounding box center [202, 171] width 12 height 12
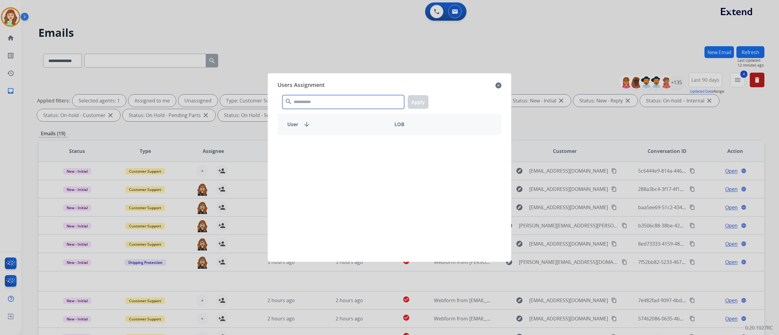
click at [346, 98] on input "text" at bounding box center [343, 102] width 122 height 14
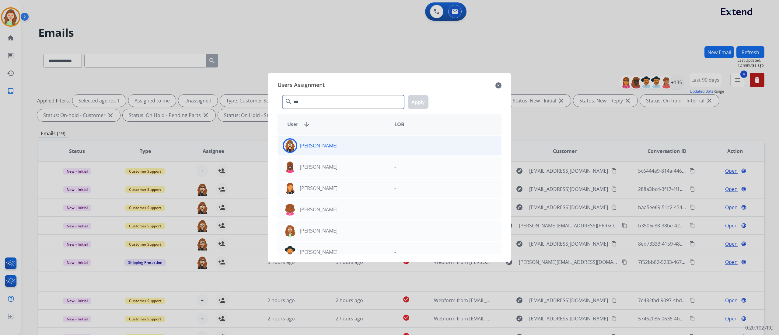
type input "***"
click at [349, 141] on div "[PERSON_NAME]" at bounding box center [334, 145] width 112 height 15
click at [420, 105] on button "Apply" at bounding box center [418, 102] width 21 height 14
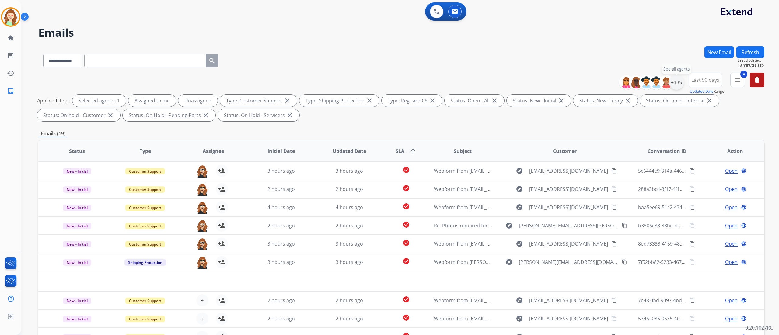
click at [676, 85] on div "+135" at bounding box center [676, 82] width 15 height 15
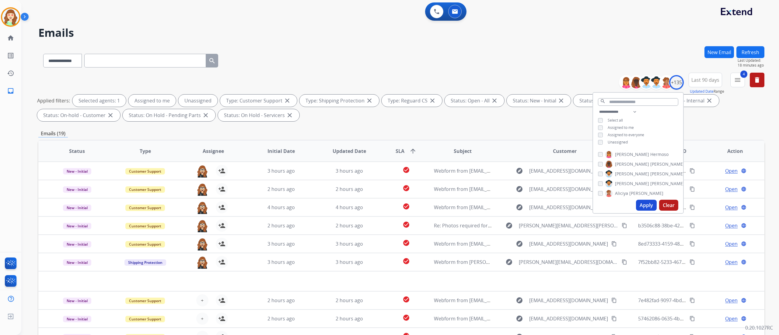
click at [644, 203] on button "Apply" at bounding box center [646, 205] width 21 height 11
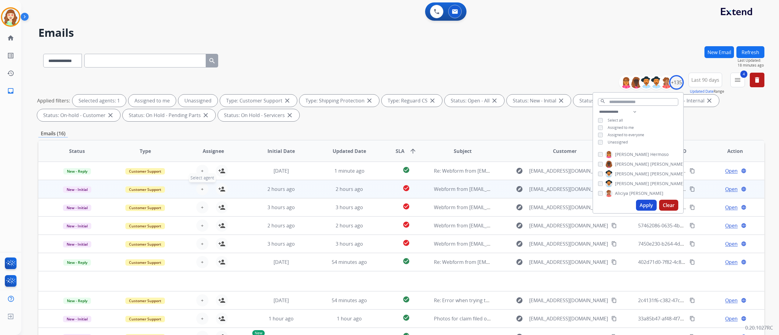
click at [204, 189] on button "+ Select agent" at bounding box center [202, 189] width 12 height 12
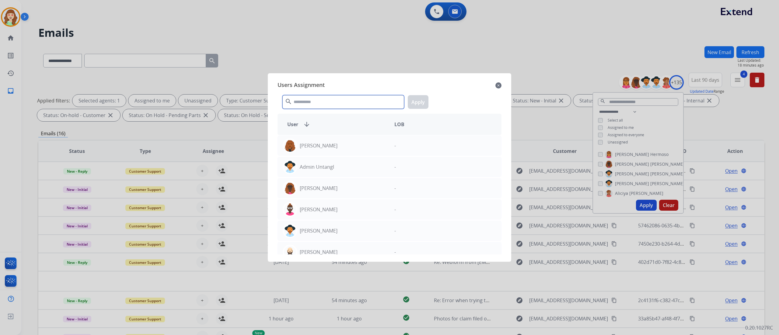
click at [355, 99] on input "text" at bounding box center [343, 102] width 122 height 14
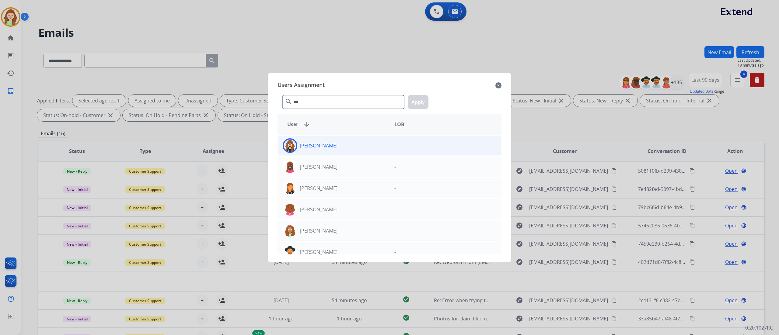
type input "***"
click at [351, 147] on div "[PERSON_NAME]" at bounding box center [334, 145] width 112 height 15
click at [419, 102] on button "Apply" at bounding box center [418, 102] width 21 height 14
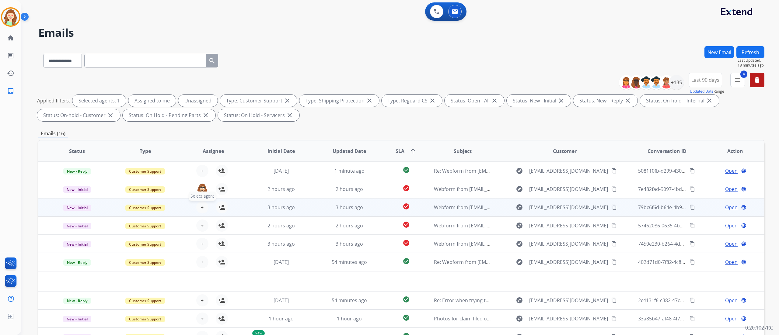
click at [203, 210] on button "+ Select agent" at bounding box center [202, 207] width 12 height 12
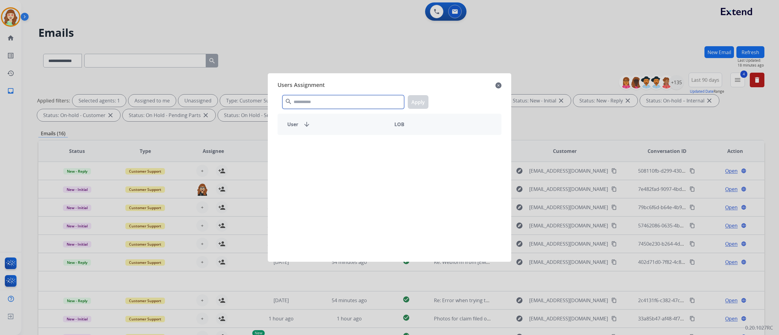
click at [319, 101] on input "text" at bounding box center [343, 102] width 122 height 14
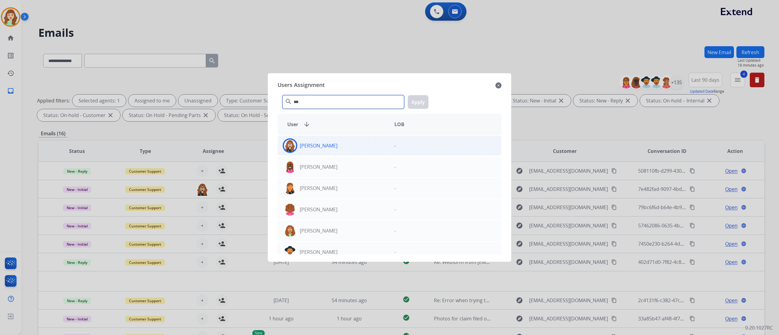
type input "***"
click at [342, 148] on div "[PERSON_NAME]" at bounding box center [334, 145] width 112 height 15
click at [425, 100] on button "Apply" at bounding box center [418, 102] width 21 height 14
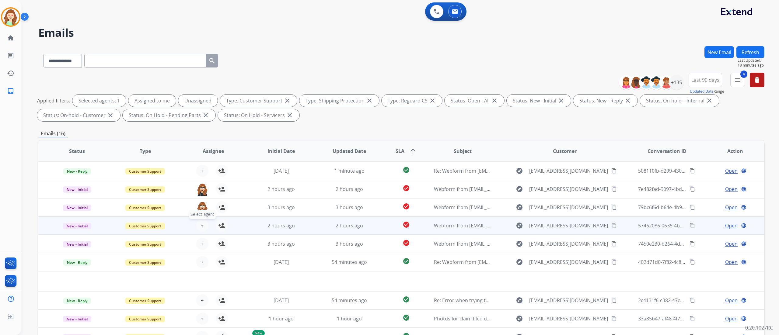
click at [201, 218] on span "Select agent" at bounding box center [202, 214] width 27 height 9
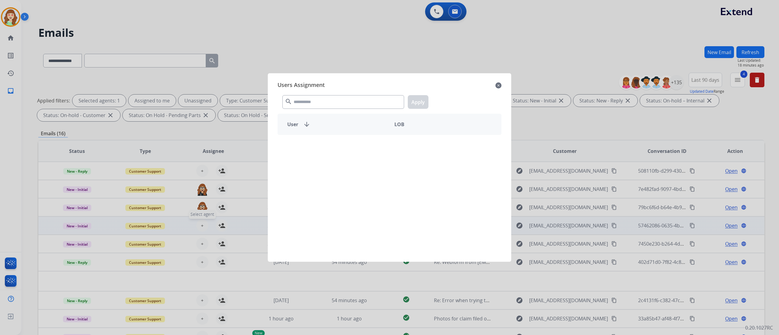
click at [201, 226] on div at bounding box center [389, 167] width 779 height 335
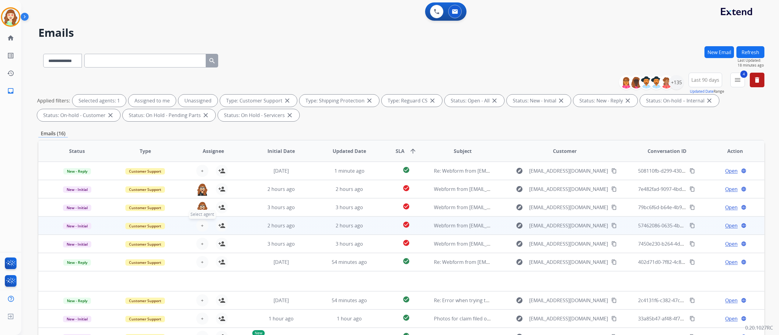
click at [201, 226] on span "+" at bounding box center [202, 225] width 3 height 7
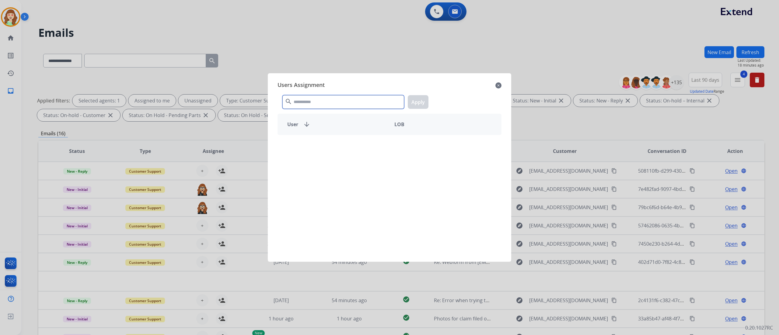
click at [352, 102] on input "text" at bounding box center [343, 102] width 122 height 14
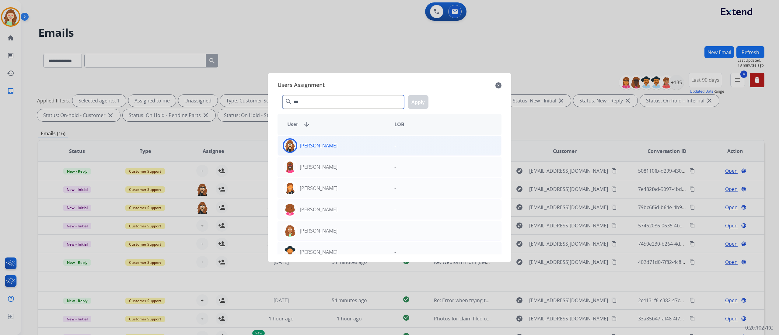
type input "***"
click at [360, 148] on div "[PERSON_NAME]" at bounding box center [334, 145] width 112 height 15
click at [419, 100] on button "Apply" at bounding box center [418, 102] width 21 height 14
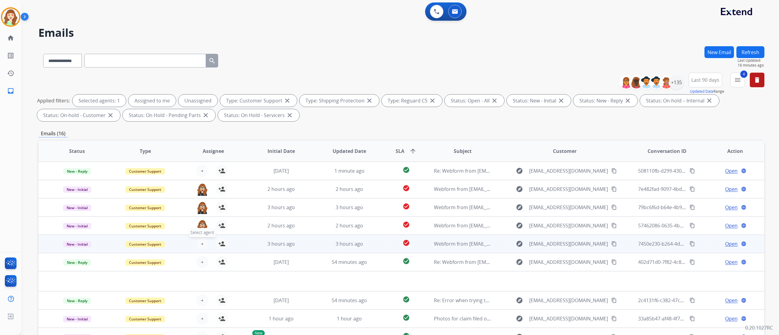
click at [202, 244] on span "+" at bounding box center [202, 243] width 3 height 7
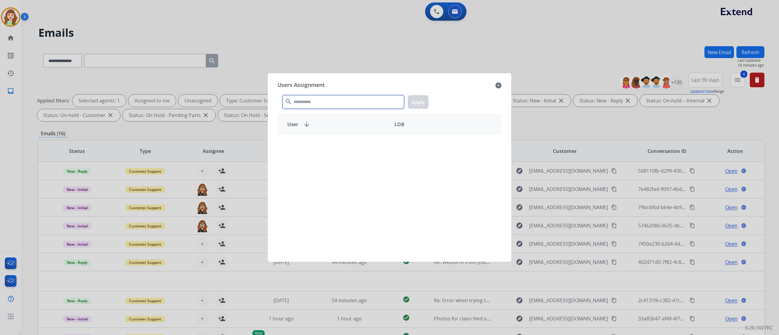
click at [301, 102] on input "text" at bounding box center [343, 102] width 122 height 14
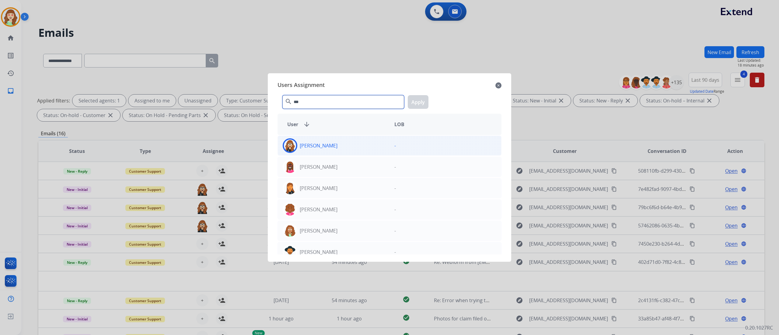
type input "***"
click at [355, 141] on div "[PERSON_NAME]" at bounding box center [334, 145] width 112 height 15
click at [420, 99] on button "Apply" at bounding box center [418, 102] width 21 height 14
